Goal: Task Accomplishment & Management: Complete application form

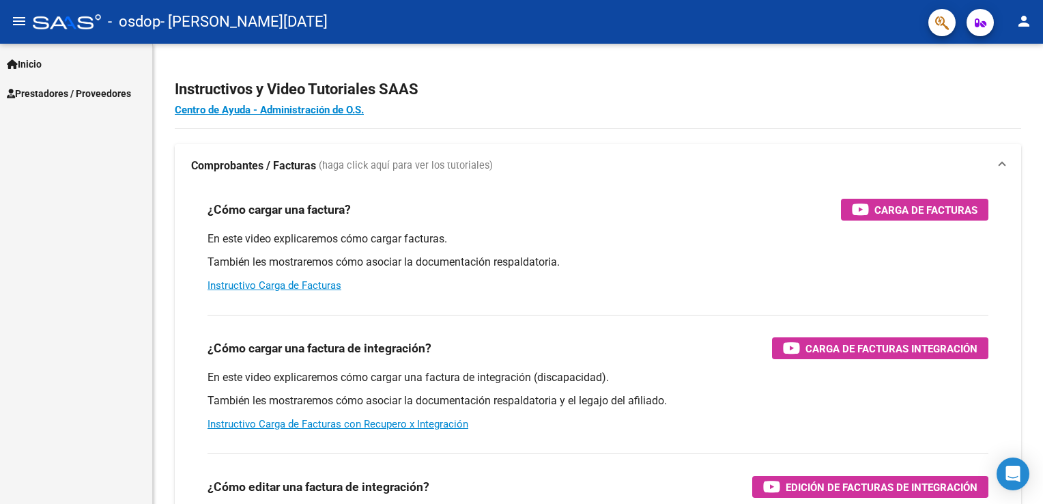
click at [92, 94] on span "Prestadores / Proveedores" at bounding box center [69, 93] width 124 height 15
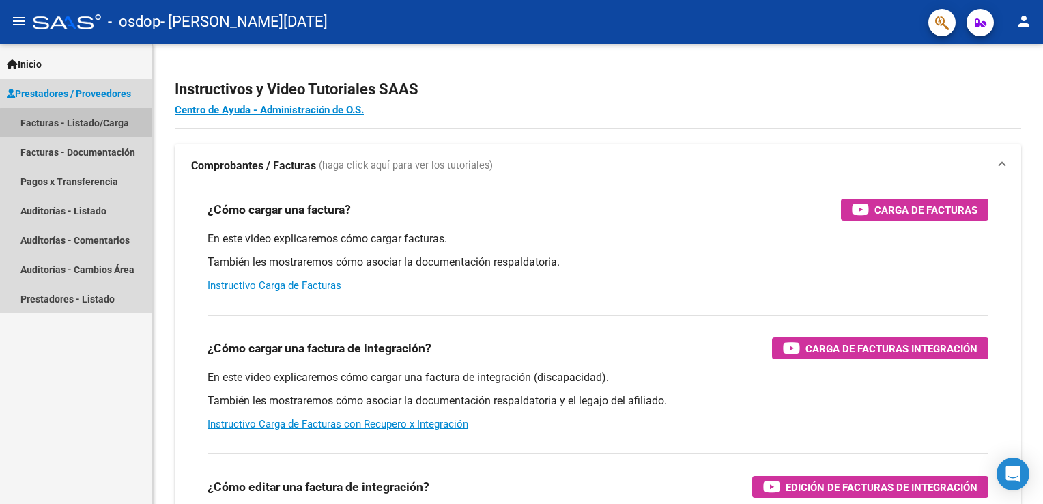
click at [86, 130] on link "Facturas - Listado/Carga" at bounding box center [76, 122] width 152 height 29
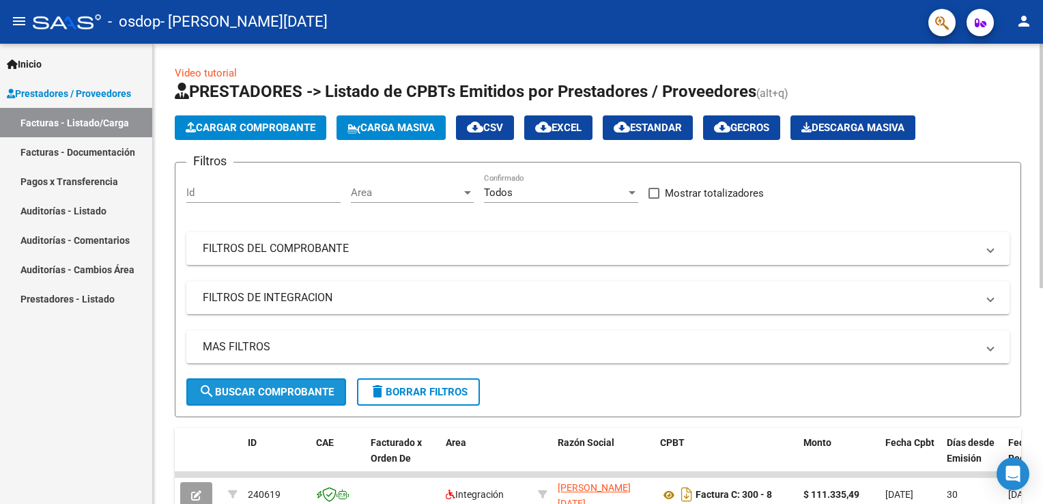
click at [262, 393] on span "search Buscar Comprobante" at bounding box center [266, 392] width 135 height 12
click at [242, 138] on button "Cargar Comprobante" at bounding box center [251, 127] width 152 height 25
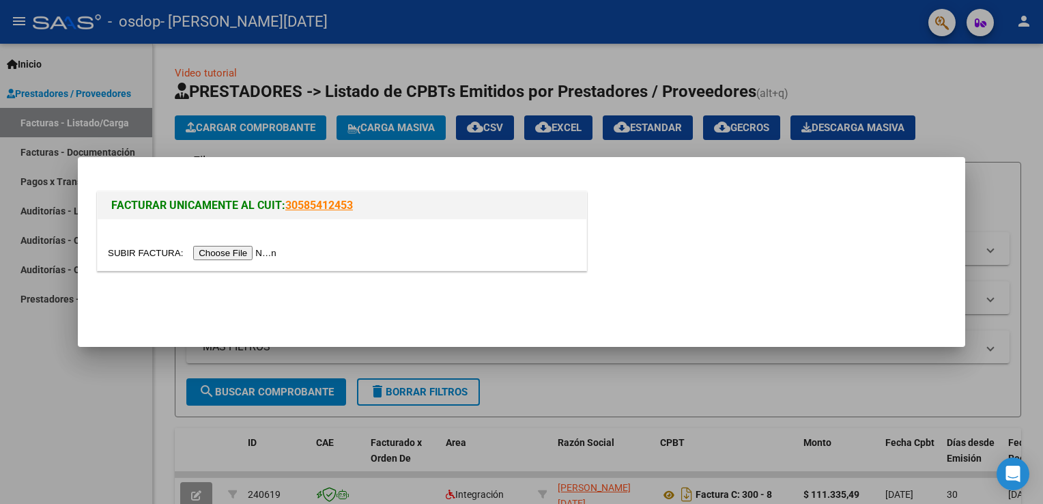
click at [205, 254] on input "file" at bounding box center [194, 253] width 173 height 14
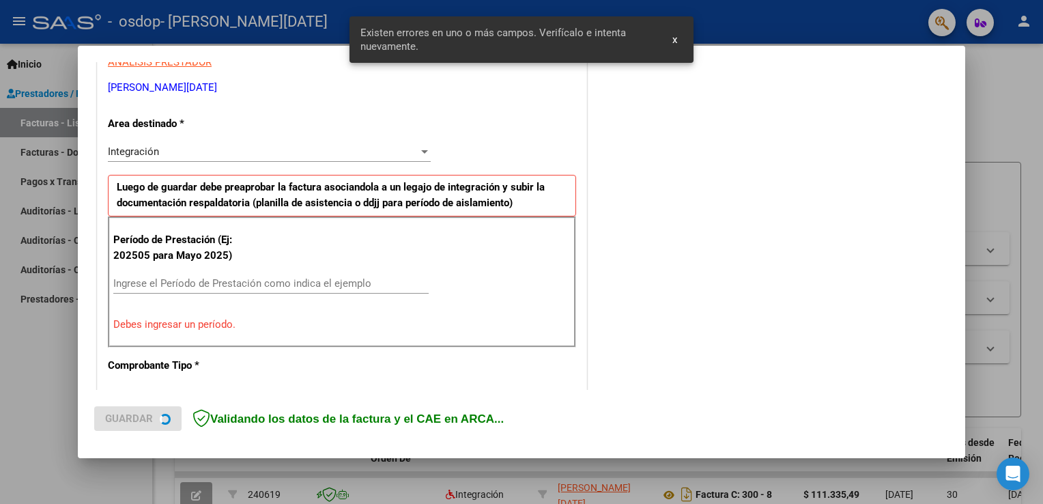
scroll to position [285, 0]
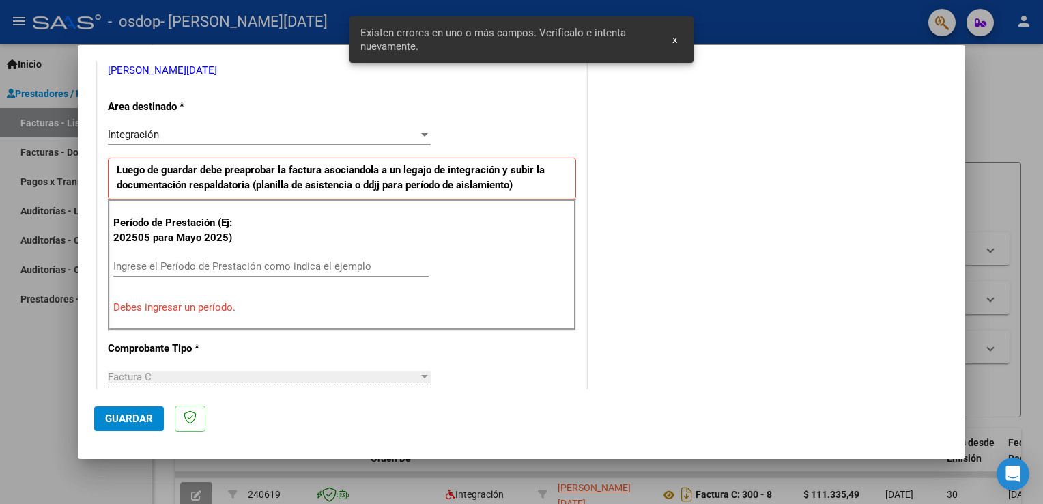
click at [202, 267] on input "Ingrese el Período de Prestación como indica el ejemplo" at bounding box center [270, 266] width 315 height 12
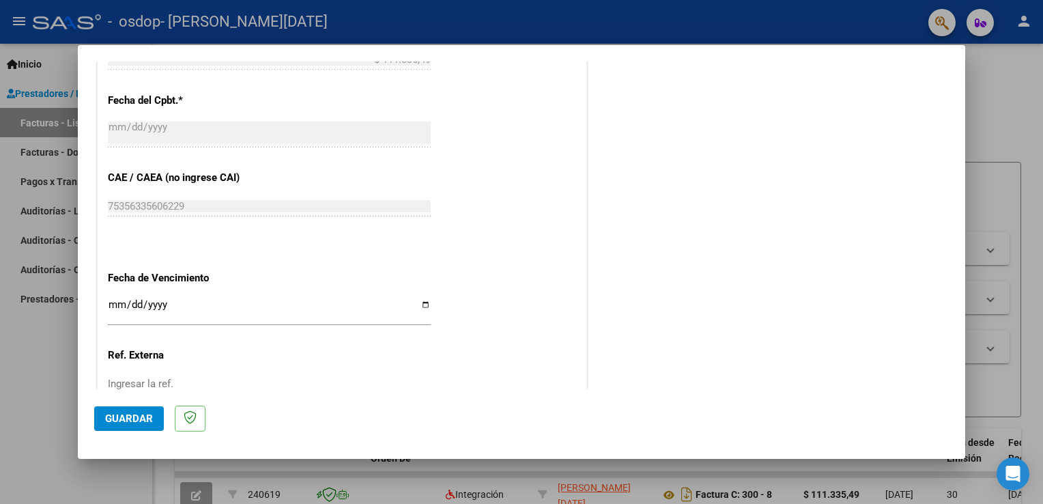
scroll to position [774, 0]
type input "202508"
click at [113, 302] on input "Ingresar la fecha" at bounding box center [269, 309] width 323 height 22
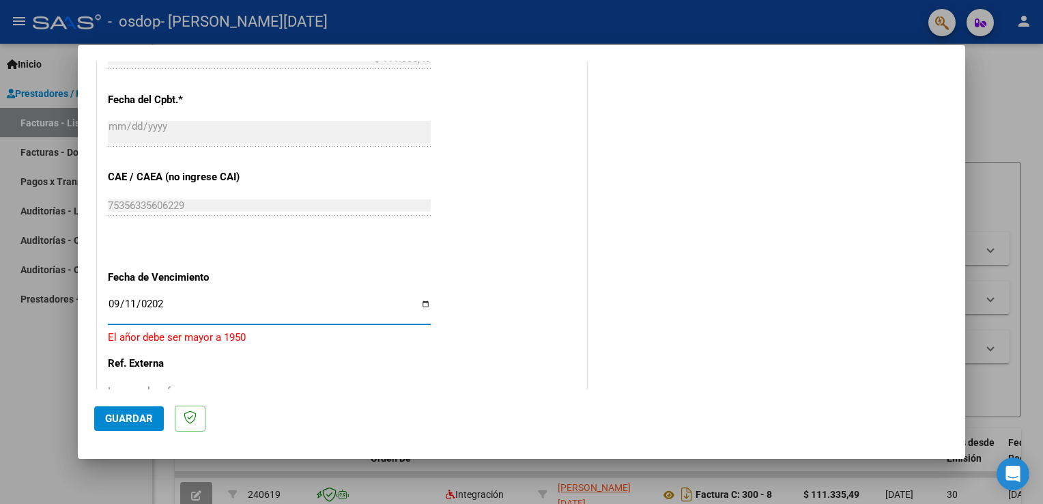
type input "[DATE]"
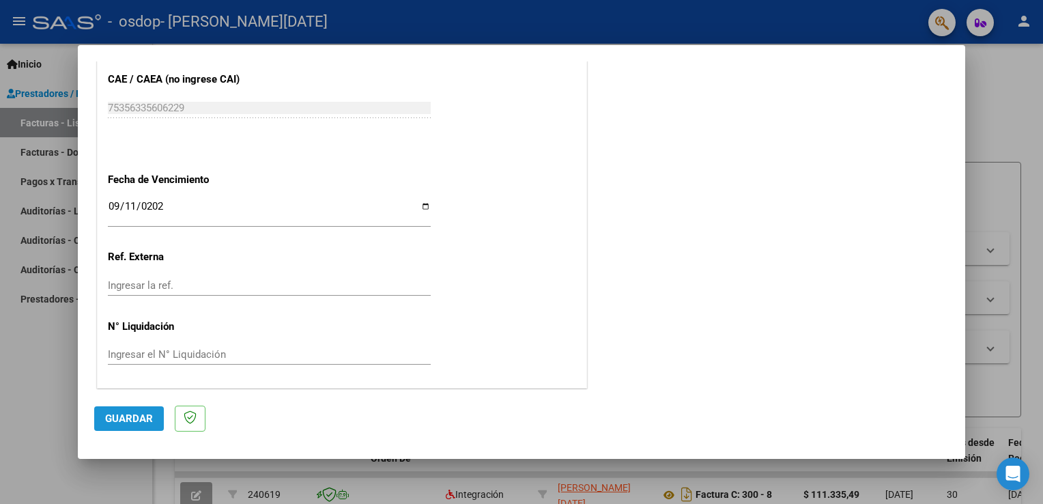
click at [134, 421] on span "Guardar" at bounding box center [129, 418] width 48 height 12
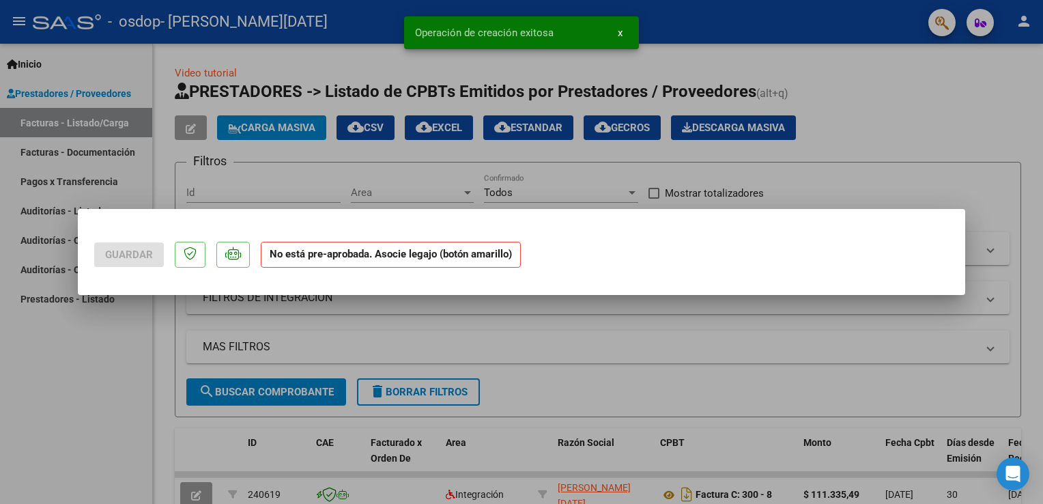
scroll to position [0, 0]
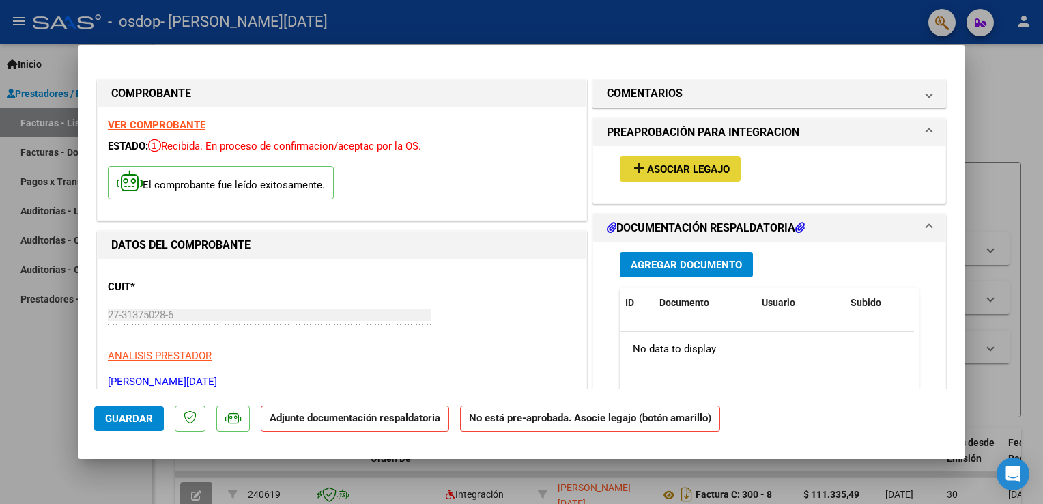
click at [663, 168] on span "Asociar Legajo" at bounding box center [688, 169] width 83 height 12
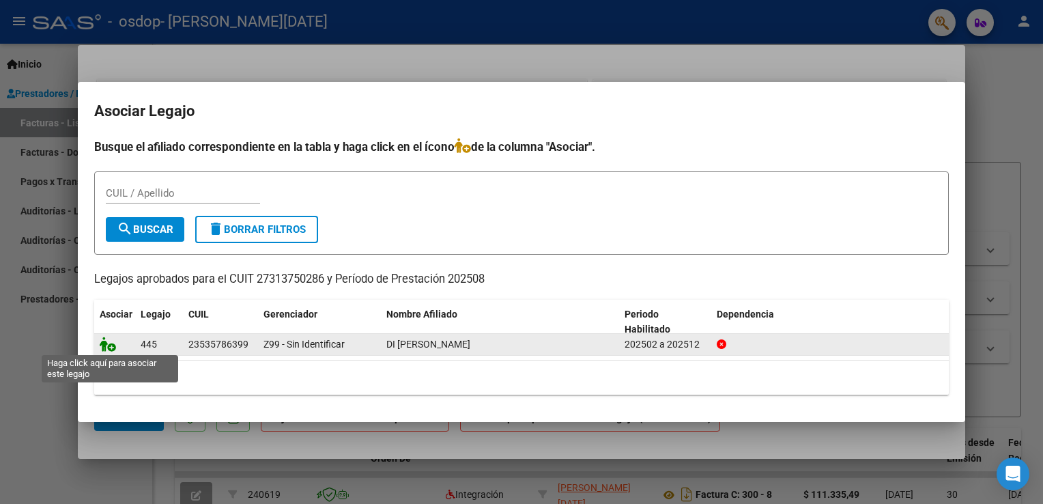
click at [114, 349] on icon at bounding box center [108, 344] width 16 height 15
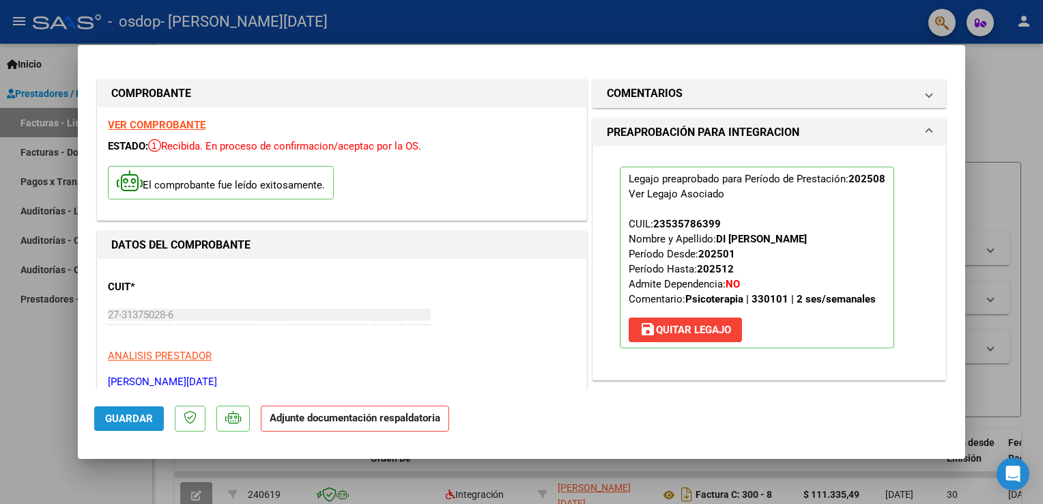
click at [145, 409] on button "Guardar" at bounding box center [129, 418] width 70 height 25
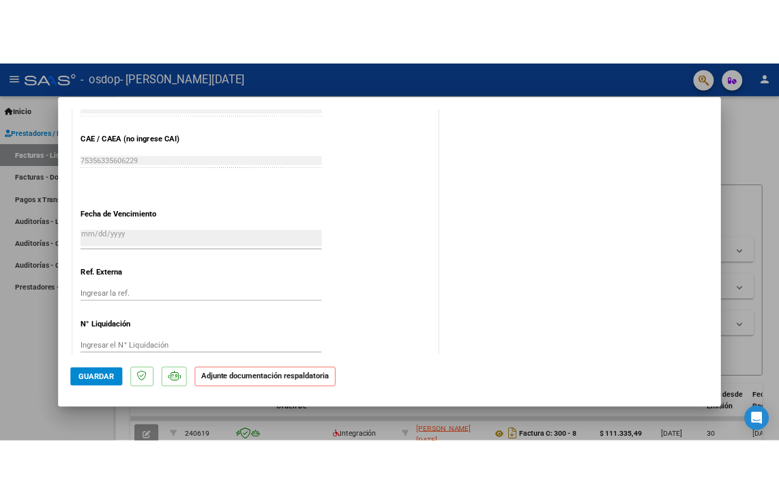
scroll to position [868, 0]
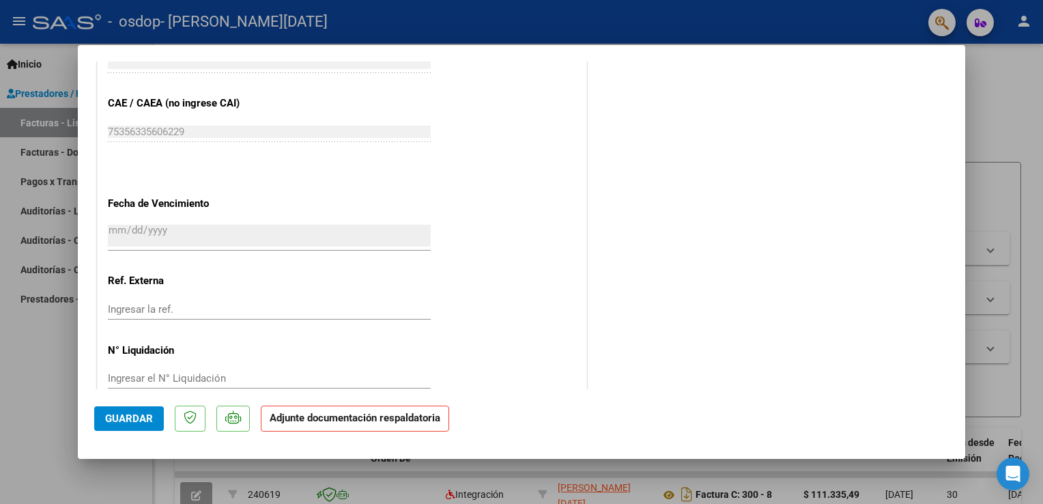
click at [294, 417] on strong "Adjunte documentación respaldatoria" at bounding box center [355, 418] width 171 height 12
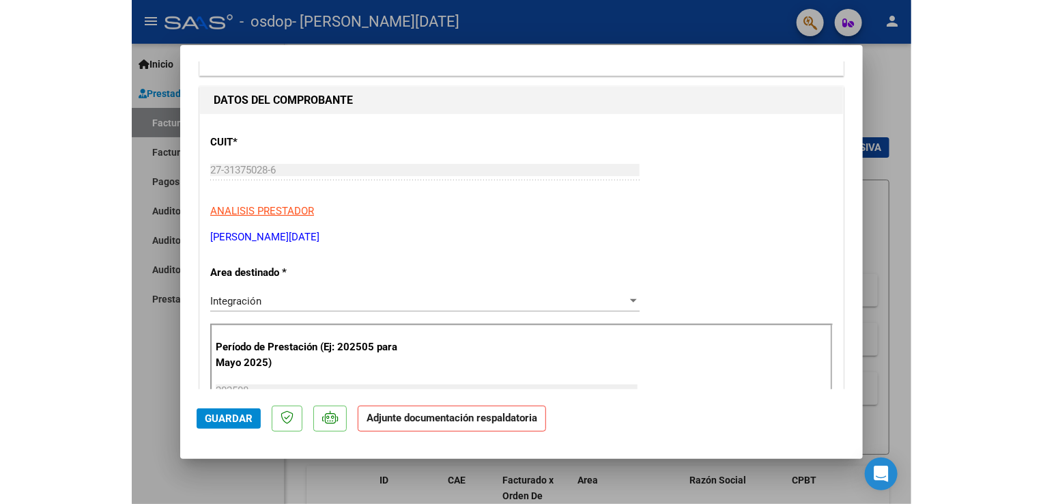
scroll to position [0, 0]
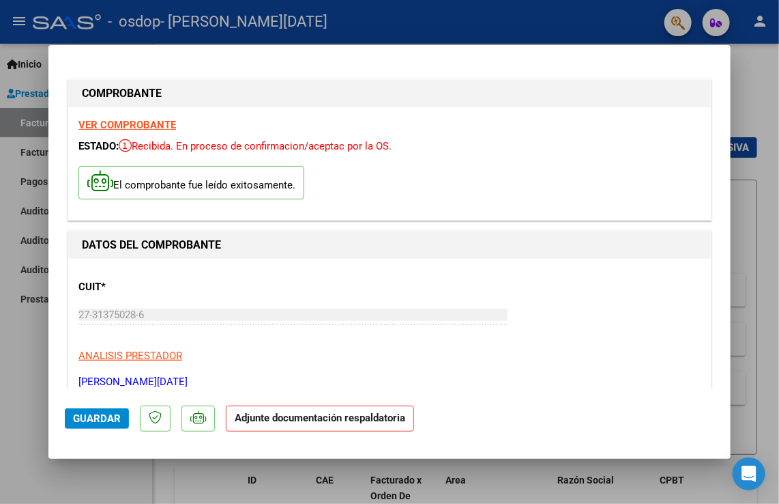
click at [153, 127] on strong "VER COMPROBANTE" at bounding box center [127, 125] width 98 height 12
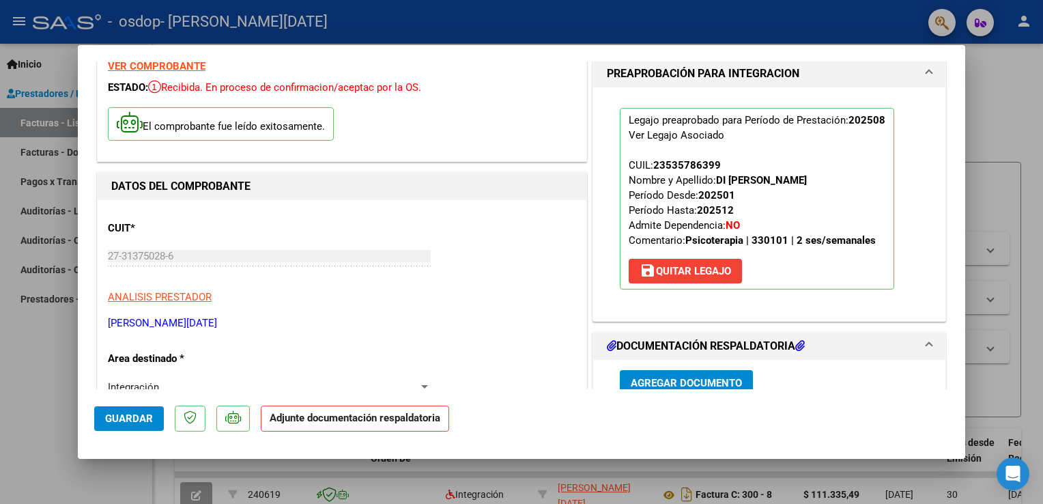
scroll to position [60, 0]
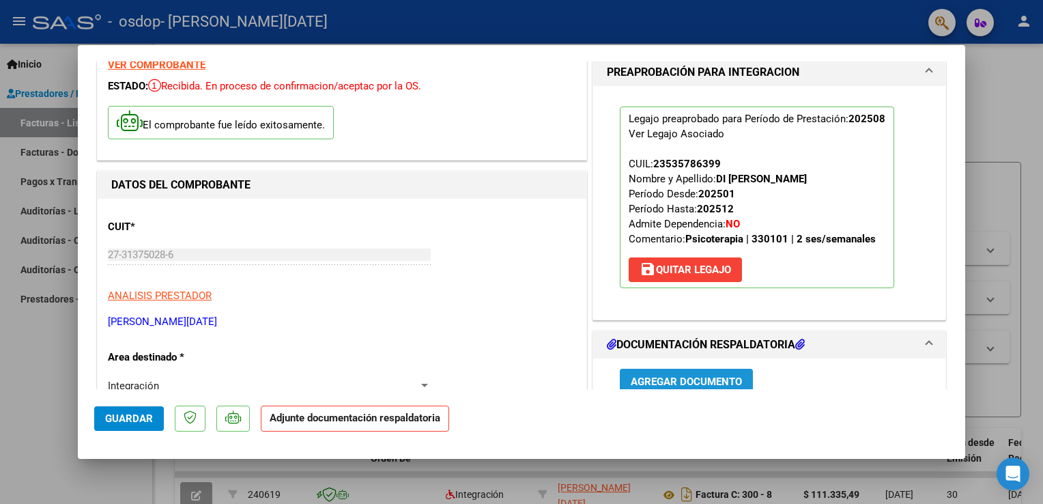
click at [638, 377] on span "Agregar Documento" at bounding box center [686, 381] width 111 height 12
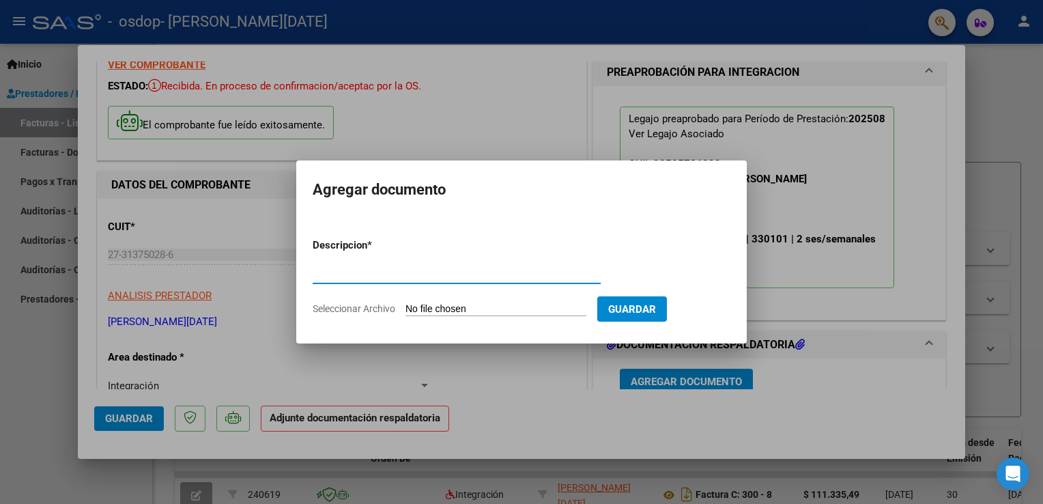
type input "[PERSON_NAME]"
click at [495, 306] on input "Seleccionar Archivo" at bounding box center [495, 309] width 181 height 13
type input "C:\fakepath\planillaasistencia-27313750286-C-868.pdf"
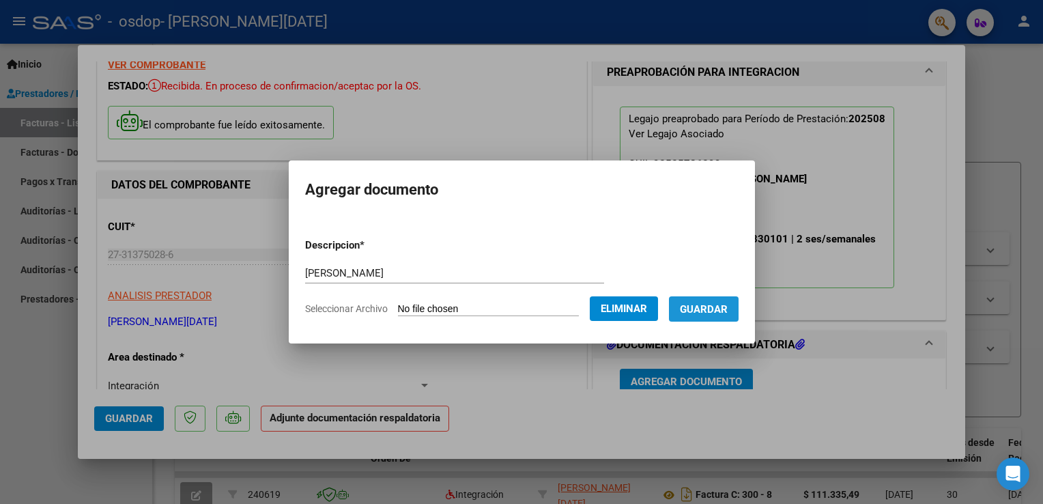
click at [718, 311] on span "Guardar" at bounding box center [704, 309] width 48 height 12
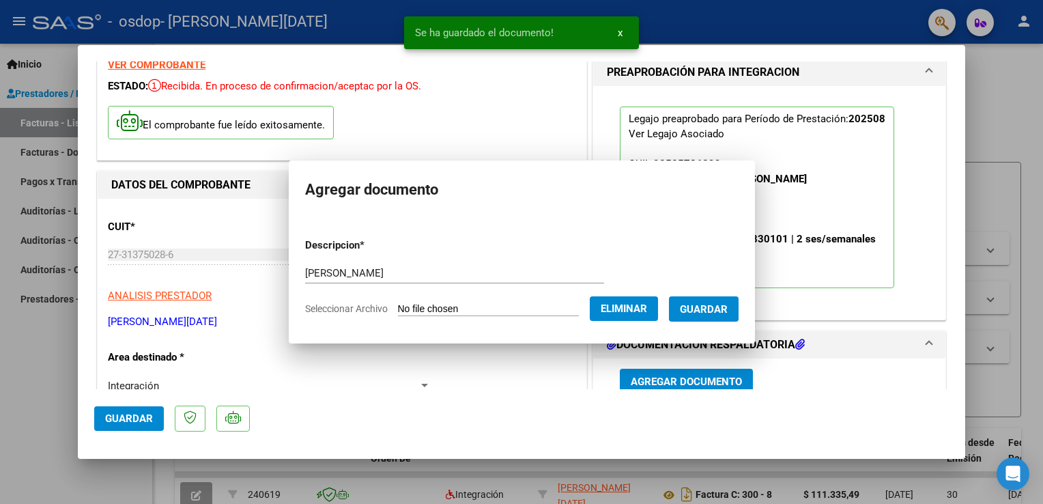
scroll to position [64, 0]
